Goal: Task Accomplishment & Management: Manage account settings

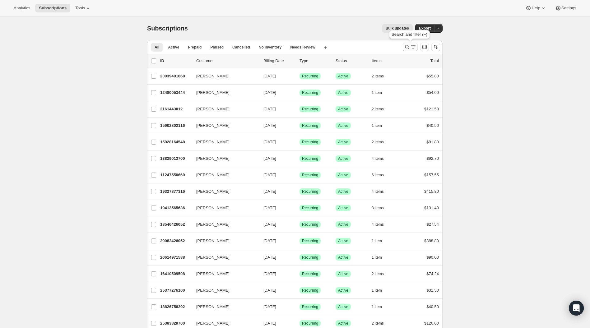
click at [409, 49] on icon "Search and filter results" at bounding box center [407, 47] width 6 height 6
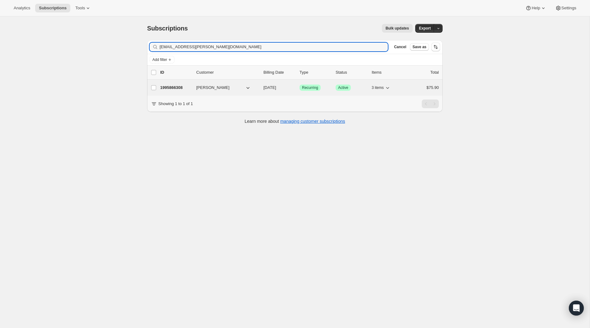
type input "janetculbert@rogers.com"
click at [178, 87] on p "1995866308" at bounding box center [175, 88] width 31 height 6
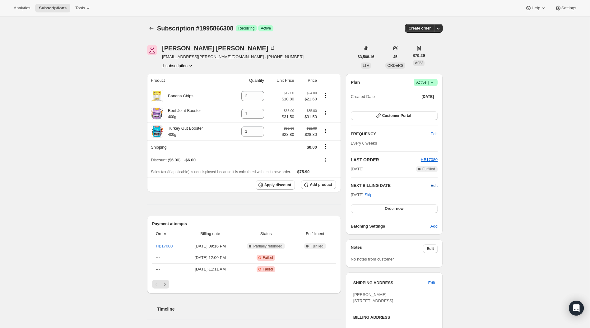
click at [434, 185] on span "Edit" at bounding box center [434, 186] width 7 height 6
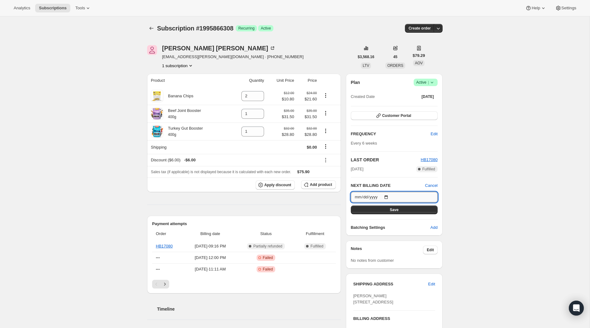
click at [383, 195] on input "2025-09-15" at bounding box center [394, 197] width 87 height 11
click at [389, 194] on input "2025-09-15" at bounding box center [394, 197] width 87 height 11
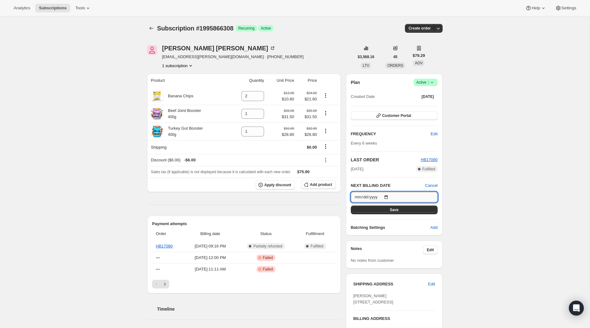
type input "2025-09-08"
click at [388, 210] on button "Save" at bounding box center [394, 210] width 87 height 9
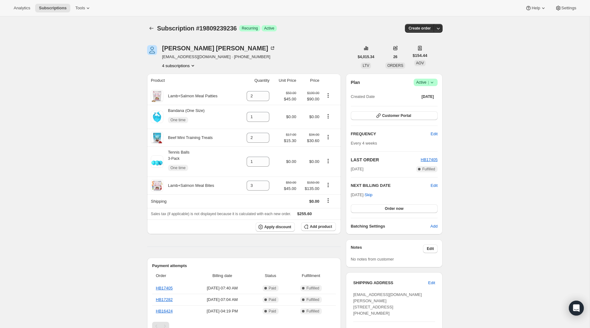
click at [196, 65] on icon "Product actions" at bounding box center [193, 66] width 6 height 6
click at [192, 65] on icon "Product actions" at bounding box center [193, 66] width 6 height 6
click at [193, 77] on span "19327877316" at bounding box center [178, 77] width 43 height 6
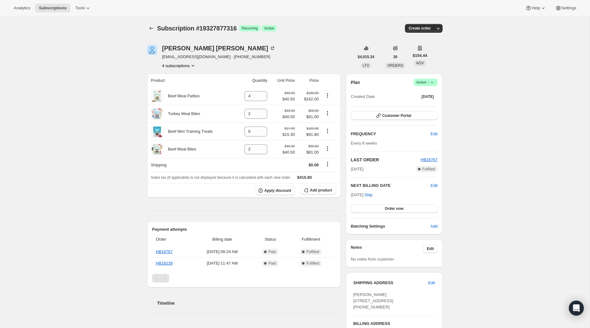
click at [196, 66] on icon "Product actions" at bounding box center [193, 66] width 6 height 6
click at [193, 88] on span "19809239236" at bounding box center [178, 88] width 43 height 6
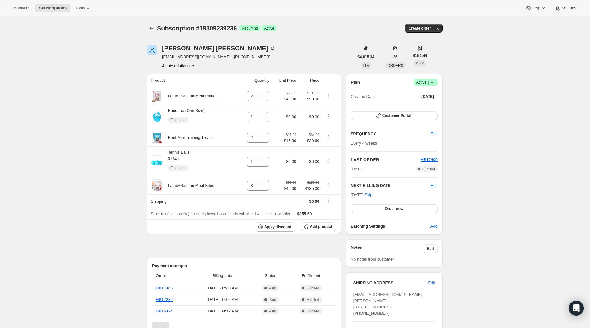
click at [180, 65] on button "4 subscriptions" at bounding box center [179, 66] width 34 height 6
click at [182, 72] on button "19327877316" at bounding box center [178, 77] width 47 height 10
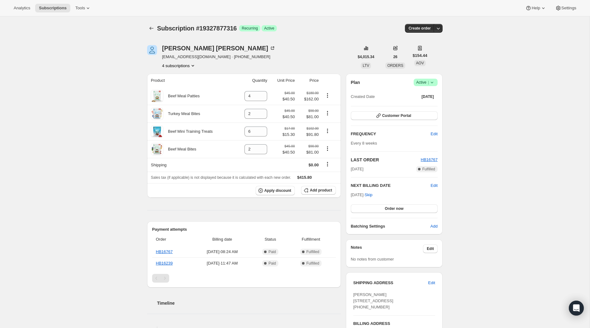
click at [434, 84] on icon at bounding box center [432, 82] width 6 height 6
click at [436, 103] on span "Cancel subscription" at bounding box center [424, 105] width 35 height 5
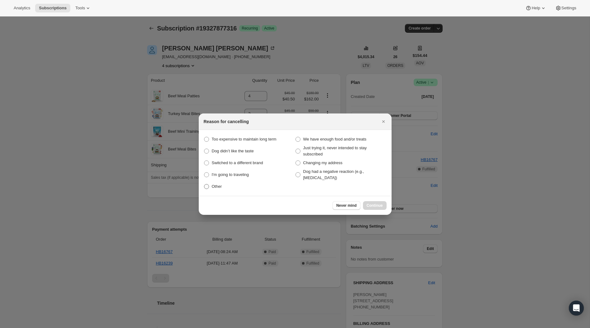
click at [220, 186] on span "Other" at bounding box center [217, 186] width 10 height 5
click at [204, 184] on input "Other" at bounding box center [204, 184] width 0 height 0
radio input "true"
click at [373, 205] on span "Continue" at bounding box center [375, 205] width 16 height 5
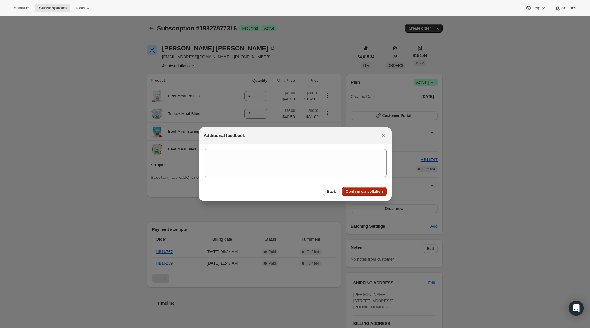
click at [374, 193] on span "Confirm cancellation" at bounding box center [364, 191] width 37 height 5
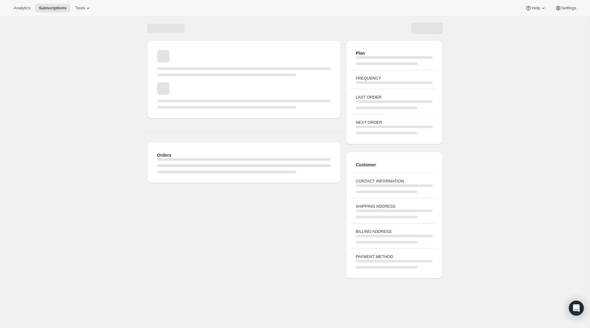
click at [196, 66] on div "Page loading" at bounding box center [244, 63] width 174 height 26
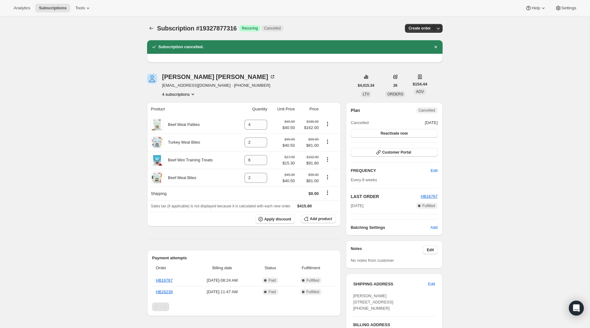
click at [193, 94] on icon "Product actions" at bounding box center [193, 94] width 6 height 6
click at [188, 129] on span "5967118532" at bounding box center [178, 127] width 43 height 6
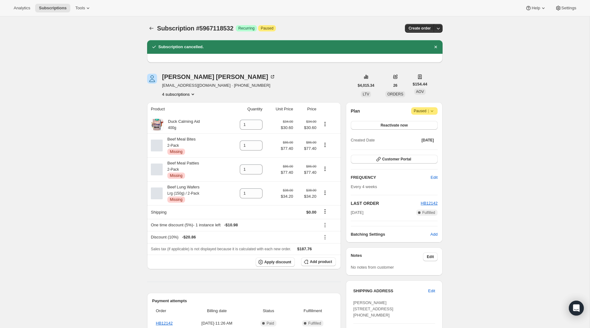
click at [435, 113] on span "Attention Paused |" at bounding box center [424, 110] width 26 height 7
click at [430, 119] on button "Cancel subscription" at bounding box center [423, 123] width 39 height 10
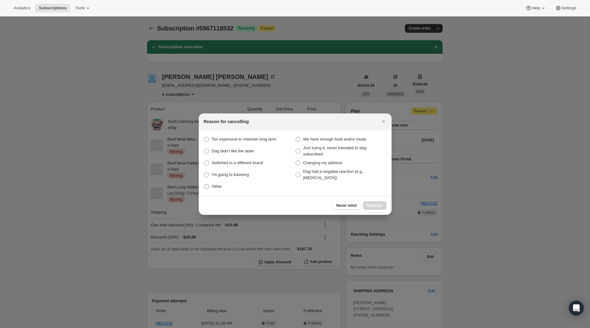
click at [211, 182] on label "Other" at bounding box center [249, 186] width 91 height 9
click at [204, 184] on input "Other" at bounding box center [204, 184] width 0 height 0
radio input "true"
click at [379, 206] on span "Continue" at bounding box center [375, 205] width 16 height 5
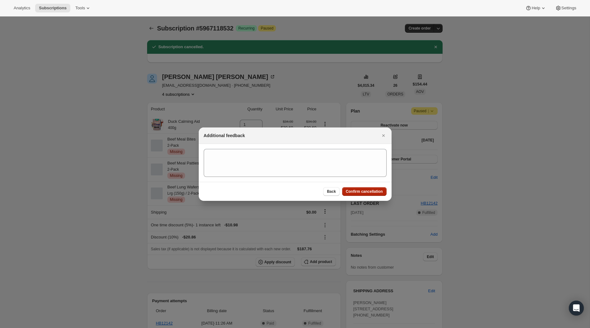
click at [369, 194] on button "Confirm cancellation" at bounding box center [364, 191] width 44 height 9
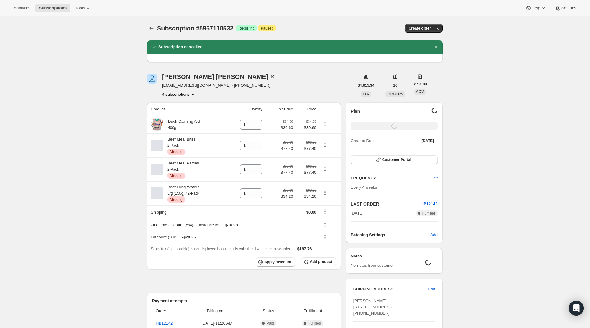
click at [194, 97] on icon "Product actions" at bounding box center [193, 94] width 6 height 6
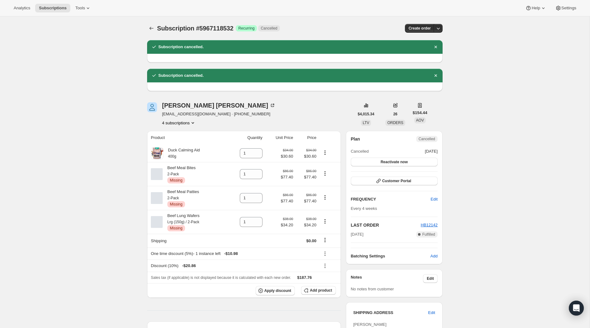
click at [194, 120] on icon "Product actions" at bounding box center [193, 123] width 6 height 6
click at [185, 166] on span "6018728132" at bounding box center [178, 166] width 41 height 6
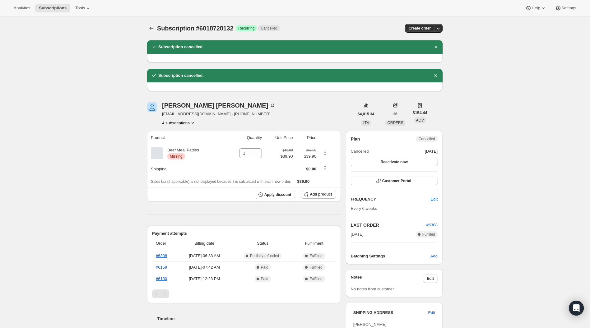
click at [196, 123] on icon "Product actions" at bounding box center [193, 123] width 6 height 6
click at [193, 144] on span "19809239236" at bounding box center [178, 145] width 41 height 6
